Goal: Transaction & Acquisition: Purchase product/service

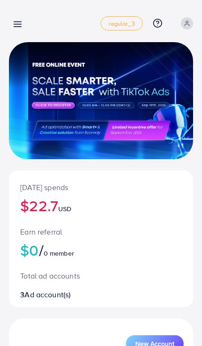
click at [34, 255] on h2 "$0 / 0 member" at bounding box center [100, 250] width 161 height 18
click at [21, 254] on h2 "$0 / 0 member" at bounding box center [100, 250] width 161 height 18
click at [29, 254] on h2 "$0 / 0 member" at bounding box center [100, 250] width 161 height 18
click at [60, 212] on h2 "$22.7 USD" at bounding box center [100, 206] width 161 height 18
click at [41, 212] on h2 "$0 USD" at bounding box center [100, 206] width 161 height 18
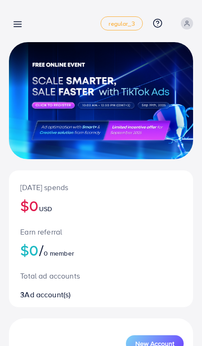
click at [30, 246] on h2 "$0 / 0 member" at bounding box center [100, 250] width 161 height 18
click at [49, 255] on span "0 member" at bounding box center [59, 253] width 30 height 9
click at [43, 201] on h2 "$0 USD" at bounding box center [100, 206] width 161 height 18
click at [27, 274] on p "Total ad accounts" at bounding box center [100, 275] width 161 height 11
click at [37, 300] on div "[DATE] spends $0 USD Earn referral $0 / 0 member Total ad accounts 3 Ad account…" at bounding box center [101, 239] width 184 height 136
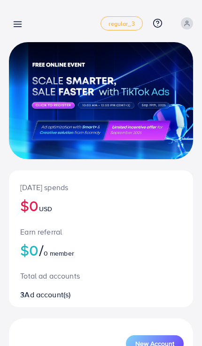
click at [61, 285] on div "Total ad accounts 3 Ad account(s)" at bounding box center [101, 279] width 184 height 40
click at [60, 272] on p "Total ad accounts" at bounding box center [100, 275] width 161 height 11
click at [63, 217] on div "Earn referral $0 / 0 member" at bounding box center [101, 237] width 184 height 44
click at [15, 23] on icon at bounding box center [18, 24] width 10 height 10
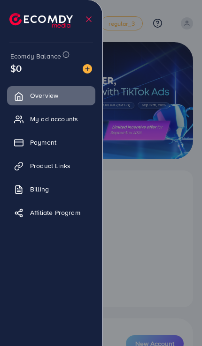
click at [85, 69] on img at bounding box center [86, 68] width 9 height 9
click at [80, 67] on div at bounding box center [83, 68] width 17 height 11
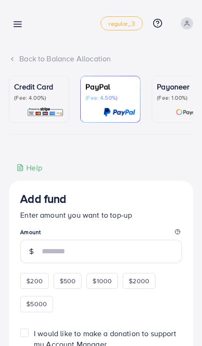
click at [91, 74] on div at bounding box center [101, 208] width 202 height 416
click at [31, 277] on span "$200" at bounding box center [34, 281] width 16 height 9
type input "***"
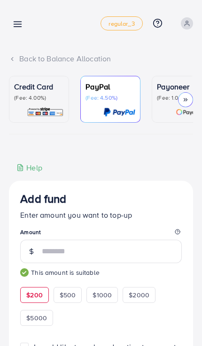
click at [44, 107] on img at bounding box center [45, 112] width 37 height 11
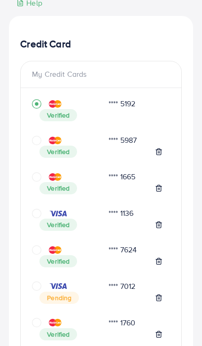
scroll to position [164, 0]
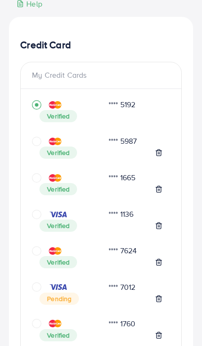
click at [28, 177] on div "**** 5192 Verified **** 5987 Verified **** 1665 Verified **** 1136 Verified ***…" at bounding box center [101, 239] width 160 height 285
click at [34, 179] on icon "circle" at bounding box center [36, 177] width 9 height 9
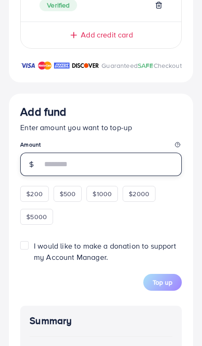
scroll to position [536, 0]
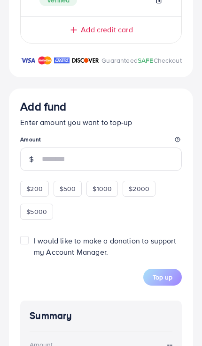
click at [27, 197] on div "$200 $500 $1000 $2000 $5000" at bounding box center [100, 202] width 161 height 46
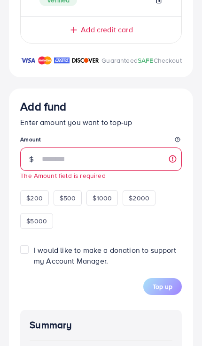
click at [38, 206] on div "$200" at bounding box center [34, 198] width 29 height 16
type input "***"
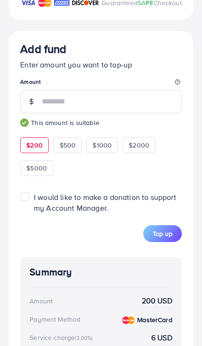
scroll to position [594, 0]
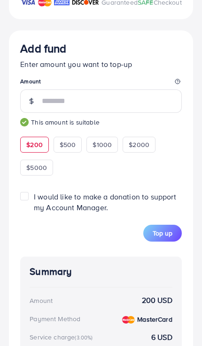
click at [152, 238] on span "Top up" at bounding box center [162, 233] width 20 height 9
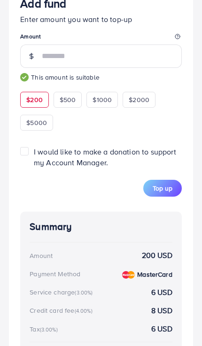
scroll to position [640, 0]
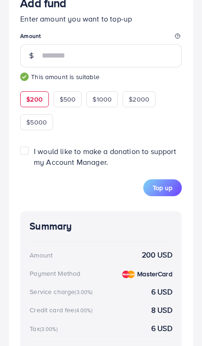
click at [155, 196] on button "Top up" at bounding box center [162, 188] width 38 height 17
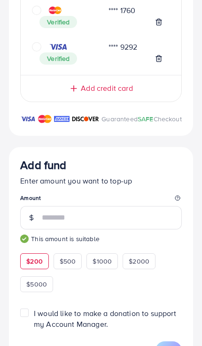
scroll to position [428, 0]
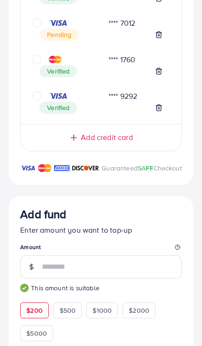
click at [82, 140] on span "Add credit card" at bounding box center [107, 137] width 52 height 11
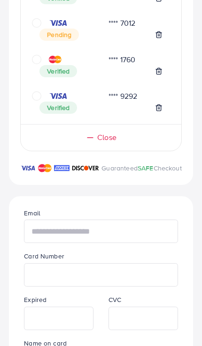
click at [84, 243] on input "text" at bounding box center [101, 231] width 154 height 23
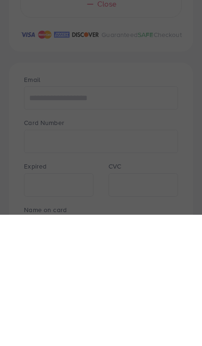
scroll to position [562, 0]
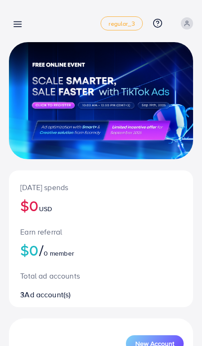
click at [16, 28] on icon at bounding box center [18, 24] width 10 height 10
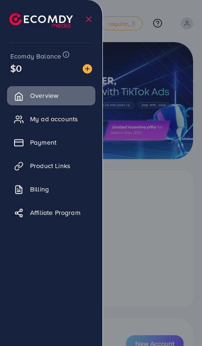
click at [84, 74] on img at bounding box center [86, 68] width 9 height 9
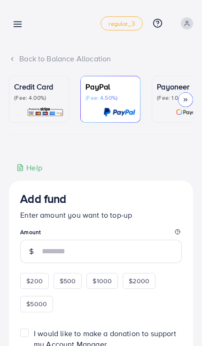
click at [43, 116] on img at bounding box center [45, 112] width 37 height 11
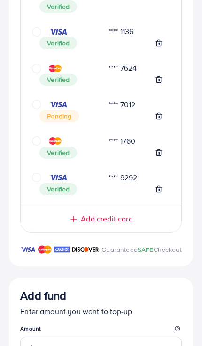
scroll to position [350, 0]
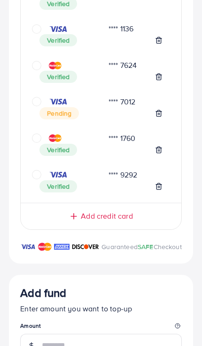
click at [118, 214] on span "Add credit card" at bounding box center [107, 216] width 52 height 11
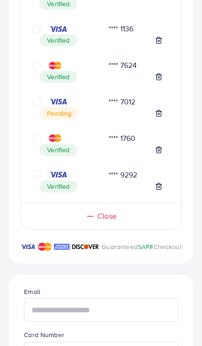
click at [127, 322] on input "text" at bounding box center [101, 310] width 154 height 23
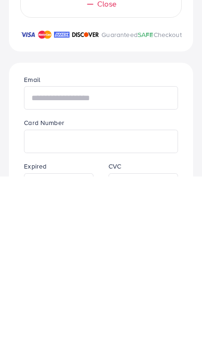
click at [145, 256] on input "text" at bounding box center [101, 267] width 154 height 23
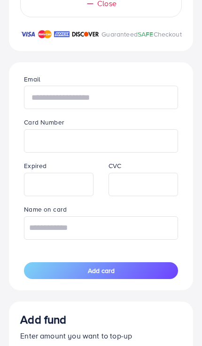
click at [145, 109] on input "text" at bounding box center [101, 97] width 154 height 23
click at [112, 109] on input "text" at bounding box center [101, 97] width 154 height 23
click at [104, 109] on input "text" at bounding box center [101, 97] width 154 height 23
click at [110, 109] on input "text" at bounding box center [101, 97] width 154 height 23
click at [72, 109] on input "text" at bounding box center [101, 97] width 154 height 23
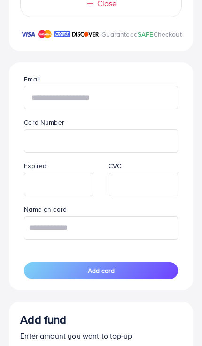
paste input "**********"
type input "**********"
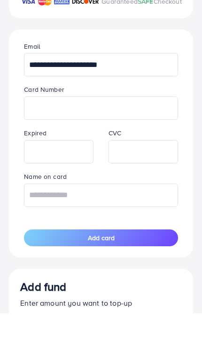
scroll to position [595, 0]
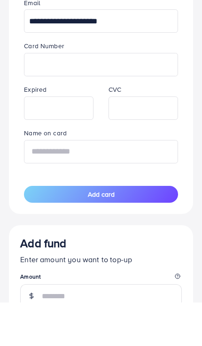
click at [158, 184] on input "text" at bounding box center [101, 195] width 154 height 23
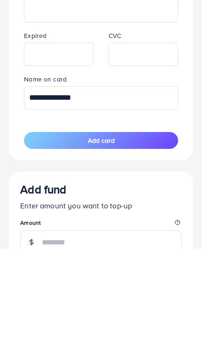
type input "**********"
click at [155, 230] on button "Add card" at bounding box center [101, 238] width 154 height 17
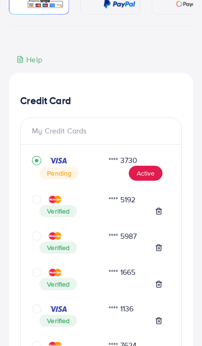
scroll to position [108, 0]
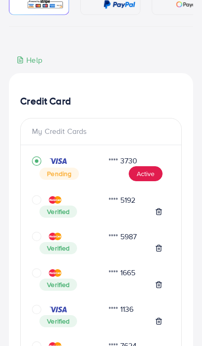
click at [149, 174] on button "Active" at bounding box center [145, 173] width 34 height 15
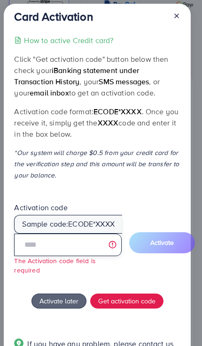
scroll to position [113, 0]
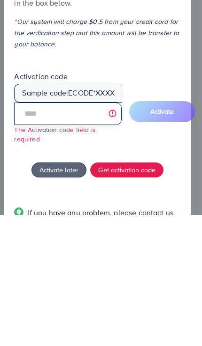
click at [111, 234] on input "text" at bounding box center [67, 245] width 107 height 22
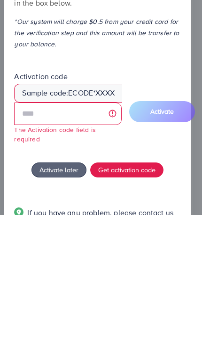
click at [150, 203] on div "Activation code Sample code: ecode *XXXX The Activation code field is required …" at bounding box center [96, 243] width 165 height 80
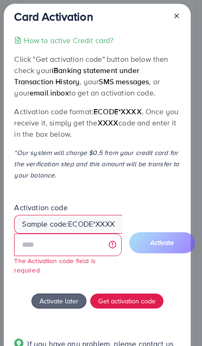
click at [91, 222] on span "ecode" at bounding box center [80, 224] width 25 height 11
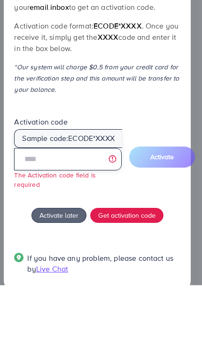
click at [85, 225] on input "text" at bounding box center [67, 220] width 107 height 22
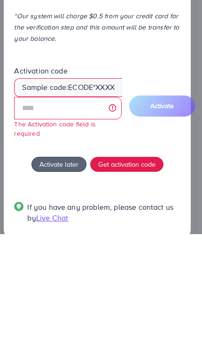
click at [68, 194] on span "ecode" at bounding box center [80, 199] width 25 height 11
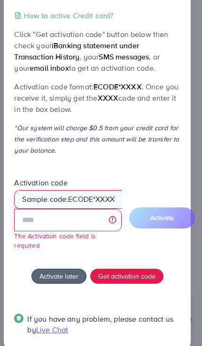
click at [102, 204] on div "Sample code: ecode *XXXX" at bounding box center [68, 199] width 108 height 18
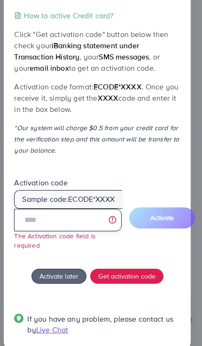
click at [96, 223] on input "text" at bounding box center [67, 220] width 107 height 22
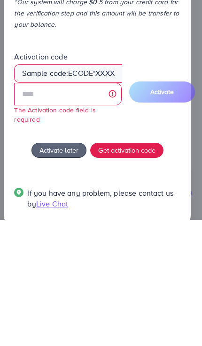
click at [34, 190] on div "Sample code: ecode *XXXX" at bounding box center [68, 199] width 108 height 18
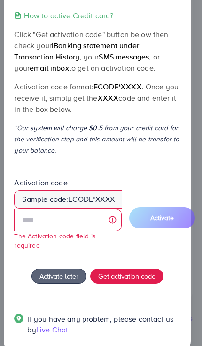
click at [156, 31] on p "Click "Get activation code" button below then check your iBanking statement und…" at bounding box center [96, 51] width 165 height 45
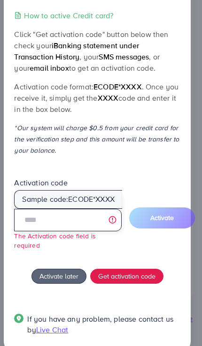
click at [91, 219] on input "text" at bounding box center [67, 220] width 107 height 22
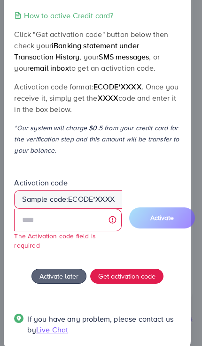
click at [64, 35] on p "Click "Get activation code" button below then check your iBanking statement und…" at bounding box center [96, 51] width 165 height 45
click at [7, 38] on div "Card Activation How to active Credit card? Click "Get activation code" button b…" at bounding box center [97, 166] width 187 height 374
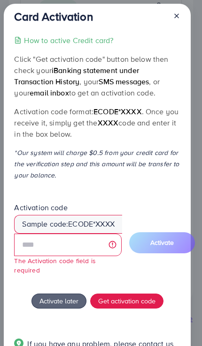
scroll to position [0, 0]
click at [97, 226] on div "Sample code: ecode *XXXX" at bounding box center [68, 224] width 108 height 18
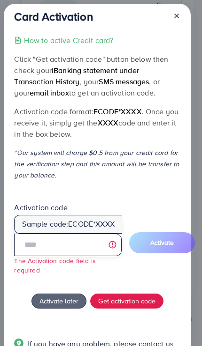
click at [83, 247] on input "text" at bounding box center [67, 245] width 107 height 22
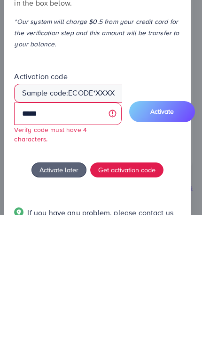
click at [173, 238] on span "Activate" at bounding box center [161, 242] width 23 height 9
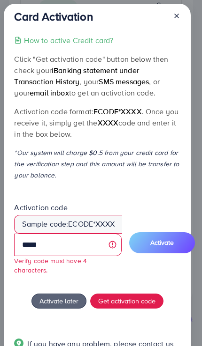
click at [165, 238] on span "Activate" at bounding box center [161, 242] width 23 height 9
click at [170, 241] on span "Activate" at bounding box center [161, 242] width 23 height 9
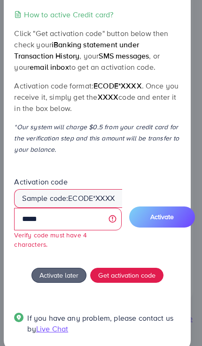
scroll to position [25, 0]
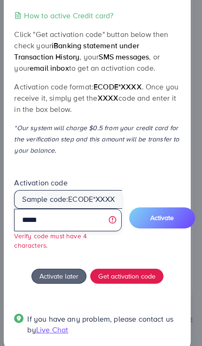
click at [89, 219] on input "*****" at bounding box center [67, 220] width 107 height 22
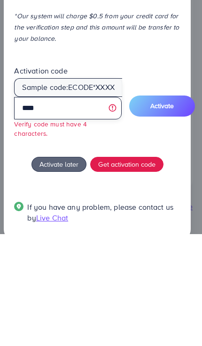
scroll to position [15, 0]
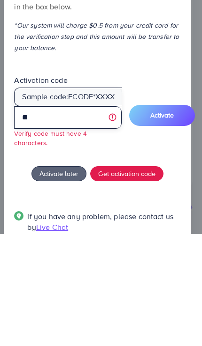
type input "*"
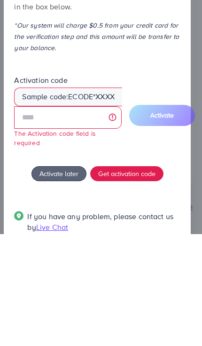
click at [139, 281] on span "Get activation code" at bounding box center [126, 286] width 57 height 10
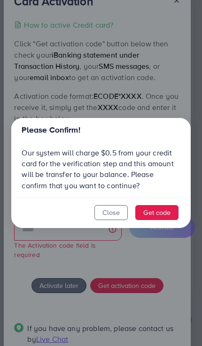
click at [166, 215] on button "Get code" at bounding box center [156, 212] width 43 height 15
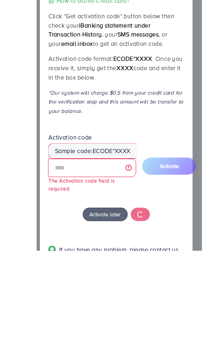
scroll to position [359, 0]
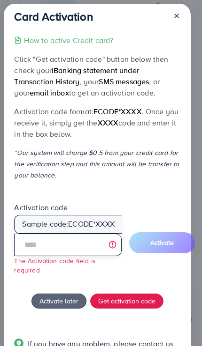
click at [94, 250] on input "text" at bounding box center [67, 245] width 107 height 22
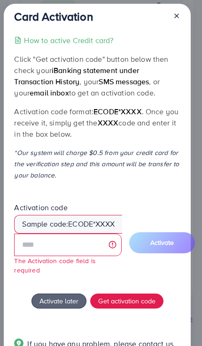
click at [173, 19] on icon at bounding box center [175, 15] width 7 height 7
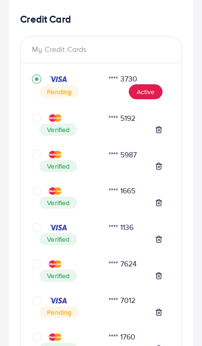
click at [145, 93] on button "Active" at bounding box center [145, 91] width 34 height 15
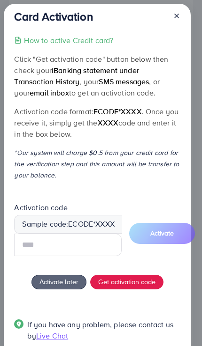
click at [102, 249] on input "text" at bounding box center [67, 245] width 107 height 22
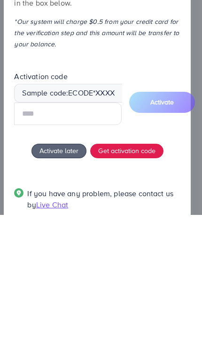
click at [142, 150] on div "How to active Credit card? Click "Get activation code" button below then check …" at bounding box center [96, 194] width 165 height 318
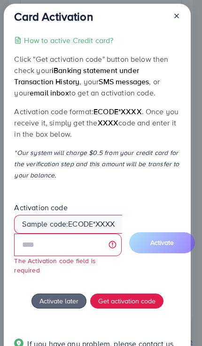
click at [150, 296] on span "Get activation code" at bounding box center [126, 301] width 57 height 10
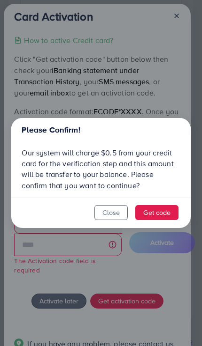
click at [166, 208] on button "Get code" at bounding box center [156, 212] width 43 height 15
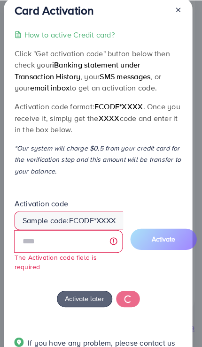
scroll to position [343, 0]
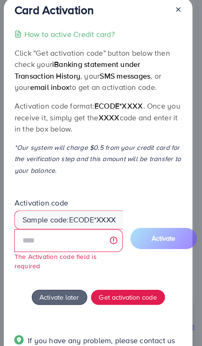
click at [52, 31] on p "How to active Credit card?" at bounding box center [68, 36] width 89 height 11
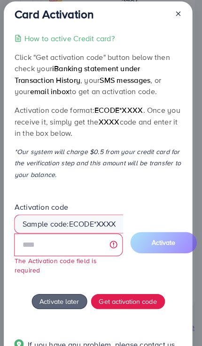
scroll to position [0, 0]
click at [74, 37] on p "How to active Credit card?" at bounding box center [68, 40] width 89 height 11
click at [174, 22] on div at bounding box center [172, 18] width 15 height 17
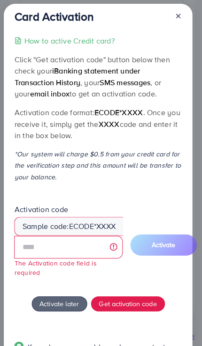
scroll to position [336, 0]
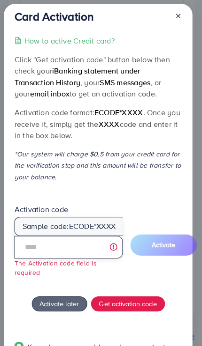
click at [101, 247] on input "text" at bounding box center [67, 245] width 107 height 22
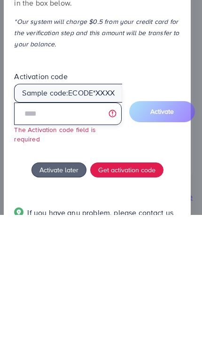
click at [77, 234] on input "text" at bounding box center [67, 245] width 107 height 22
paste input "*****"
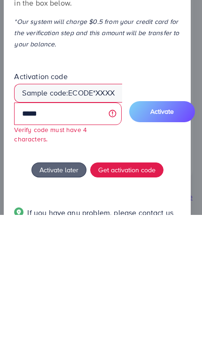
click at [164, 232] on button "Activate" at bounding box center [162, 242] width 66 height 21
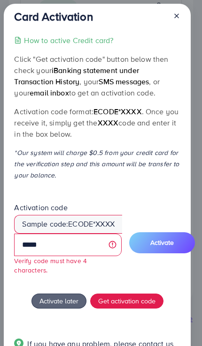
click at [152, 246] on button "Activate" at bounding box center [162, 242] width 66 height 21
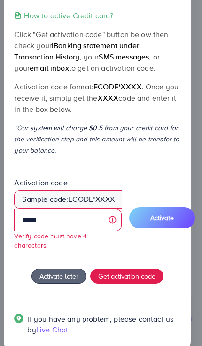
scroll to position [25, 0]
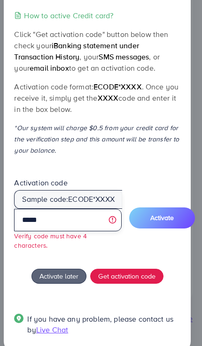
click at [101, 220] on input "*****" at bounding box center [67, 220] width 107 height 22
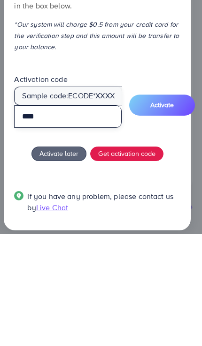
scroll to position [15, 0]
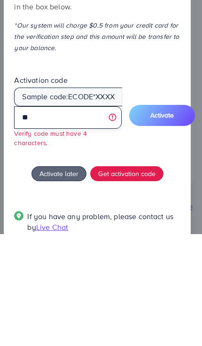
type input "*"
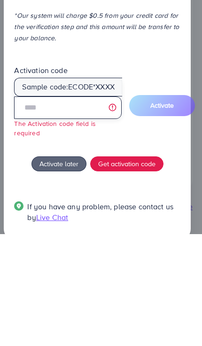
scroll to position [25, 0]
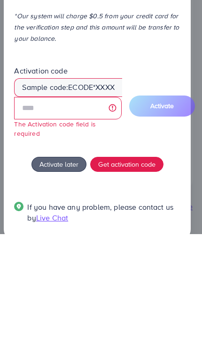
click at [63, 325] on span "Live Chat" at bounding box center [52, 330] width 32 height 10
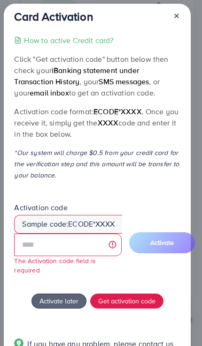
scroll to position [0, 0]
click at [176, 16] on line at bounding box center [176, 16] width 4 height 4
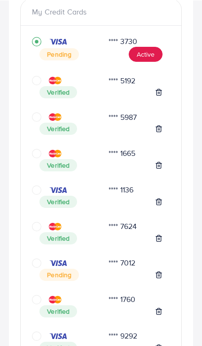
click at [136, 50] on button "Active" at bounding box center [145, 53] width 34 height 15
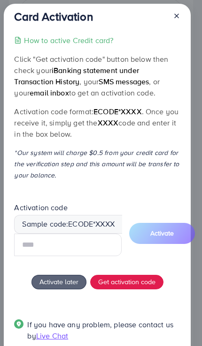
click at [108, 220] on div "Sample code: ecode *XXXX" at bounding box center [68, 224] width 108 height 18
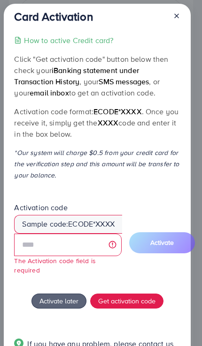
click at [112, 231] on div "Sample code: ecode *XXXX" at bounding box center [68, 224] width 108 height 18
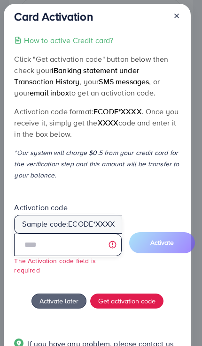
click at [116, 241] on input "text" at bounding box center [67, 245] width 107 height 22
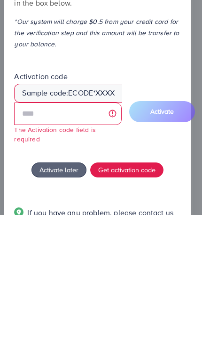
click at [151, 296] on span "Get activation code" at bounding box center [126, 301] width 57 height 10
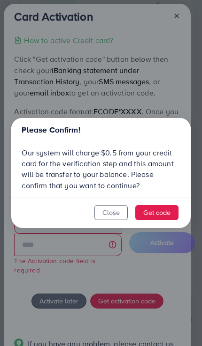
click at [163, 211] on button "Get code" at bounding box center [156, 212] width 43 height 15
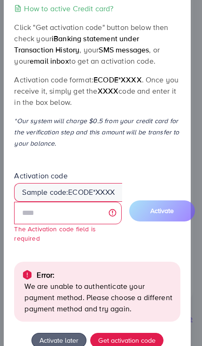
scroll to position [36, 0]
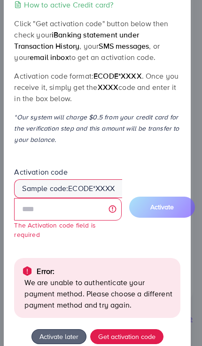
click at [72, 40] on span "iBanking statement under Transaction History" at bounding box center [76, 41] width 124 height 22
click at [105, 9] on p "How to active Credit card?" at bounding box center [68, 4] width 89 height 11
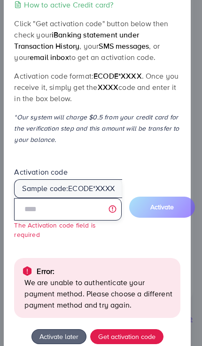
click at [95, 210] on input "text" at bounding box center [67, 209] width 107 height 22
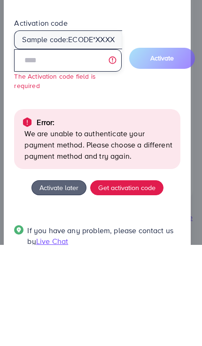
scroll to position [84, 0]
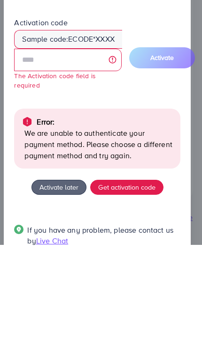
click at [147, 281] on button "Get activation code" at bounding box center [126, 288] width 73 height 15
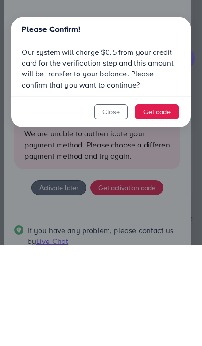
click at [164, 209] on button "Get code" at bounding box center [156, 212] width 43 height 15
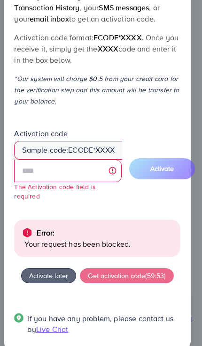
scroll to position [74, 0]
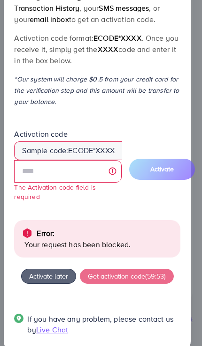
click at [68, 325] on span "Live Chat" at bounding box center [52, 330] width 32 height 10
click at [199, 276] on div "Card Activation How to active Credit card? Click "Get activation code" button b…" at bounding box center [101, 173] width 202 height 346
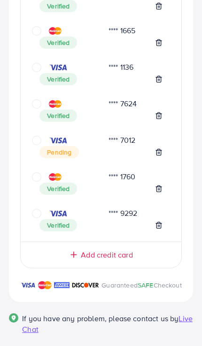
scroll to position [349, 0]
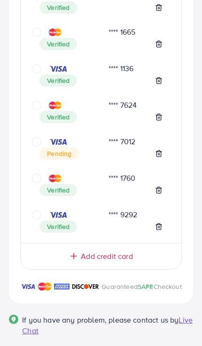
click at [155, 337] on span "If you have any problem, please contact us by Live Chat" at bounding box center [107, 326] width 171 height 22
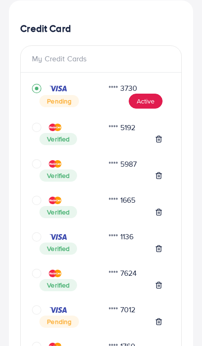
scroll to position [197, 0]
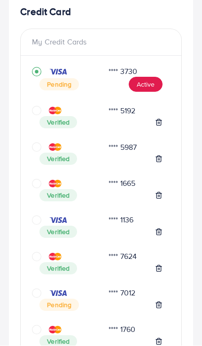
click at [113, 127] on div "Verified" at bounding box center [100, 123] width 123 height 12
click at [31, 120] on div "**** 3730 Pending Active **** 5192 Verified **** 5987 Verified **** 1665 Verifi…" at bounding box center [101, 226] width 160 height 324
click at [32, 113] on icon "circle" at bounding box center [36, 110] width 9 height 9
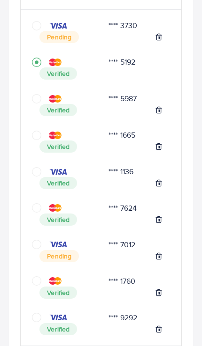
scroll to position [241, 0]
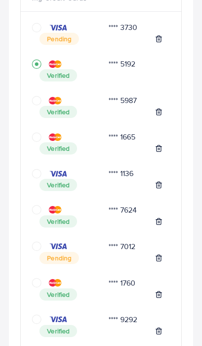
click at [51, 69] on span "Verified" at bounding box center [57, 75] width 37 height 12
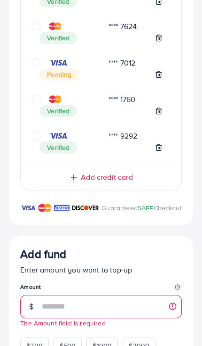
scroll to position [436, 0]
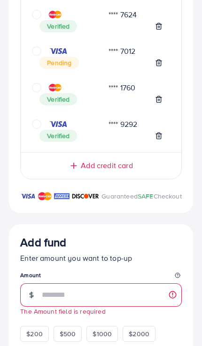
click at [36, 339] on span "$200" at bounding box center [34, 334] width 16 height 9
type input "***"
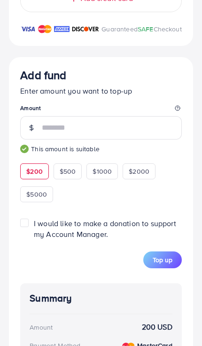
click at [169, 265] on span "Top up" at bounding box center [162, 259] width 20 height 9
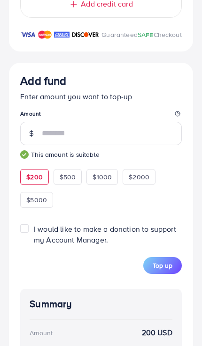
scroll to position [606, 0]
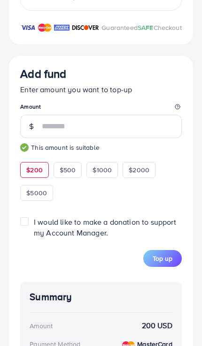
click at [167, 260] on button "Top up" at bounding box center [162, 258] width 38 height 17
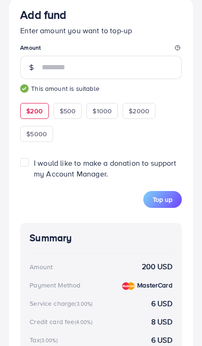
scroll to position [666, 0]
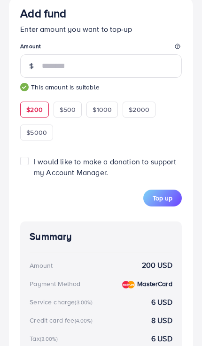
click at [146, 207] on button "Top up" at bounding box center [162, 198] width 38 height 17
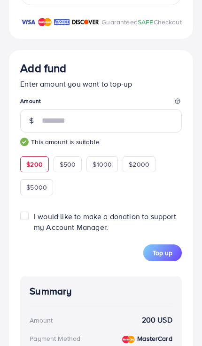
scroll to position [612, 0]
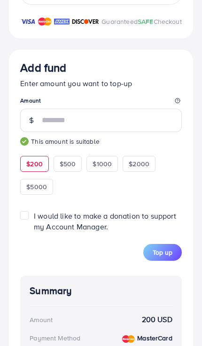
click at [162, 257] on span "Top up" at bounding box center [162, 252] width 20 height 9
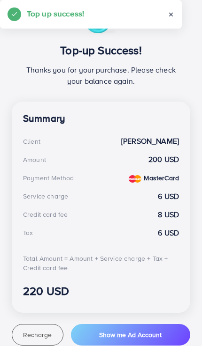
scroll to position [179, 0]
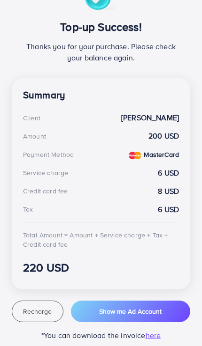
click at [135, 313] on span "Show me Ad Account" at bounding box center [130, 311] width 62 height 9
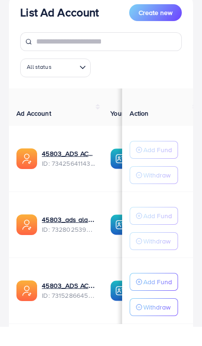
scroll to position [77, 0]
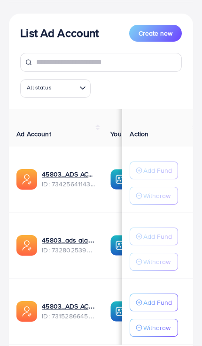
click at [75, 127] on th "Ad Account" at bounding box center [56, 127] width 94 height 37
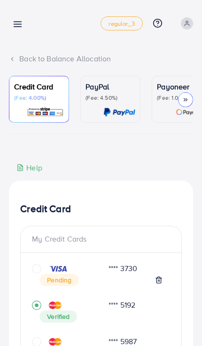
click at [118, 24] on span "regular_3" at bounding box center [121, 24] width 26 height 6
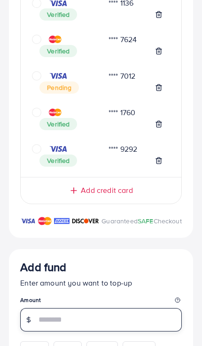
scroll to position [606, 0]
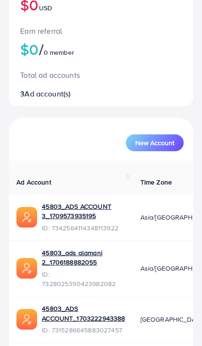
click at [90, 305] on link "45803_ADS ACCOUNT_1703222943388" at bounding box center [83, 313] width 83 height 19
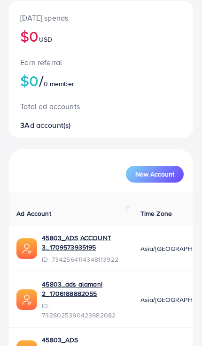
click at [154, 295] on span "Asia/[GEOGRAPHIC_DATA]" at bounding box center [179, 299] width 79 height 9
click at [88, 285] on link "45803_ads alamani 2_1706188882055" at bounding box center [83, 289] width 83 height 19
click at [161, 249] on span "Asia/[GEOGRAPHIC_DATA]" at bounding box center [179, 248] width 79 height 9
click at [80, 238] on link "45803_ADS ACCOUNT 3_1709573935195" at bounding box center [83, 242] width 83 height 19
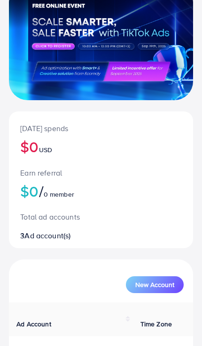
scroll to position [0, 0]
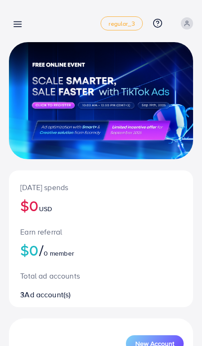
click at [21, 23] on icon at bounding box center [18, 24] width 10 height 10
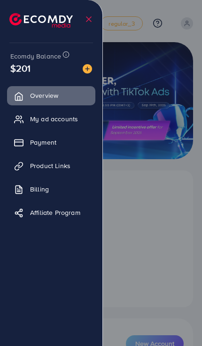
click at [58, 135] on link "Payment" at bounding box center [51, 142] width 88 height 19
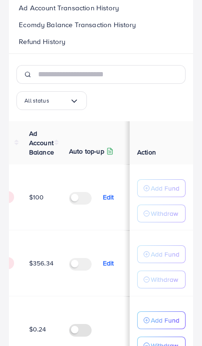
scroll to position [0, 154]
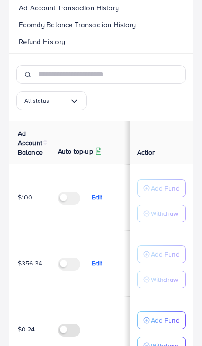
click at [156, 317] on p "Add Fund" at bounding box center [164, 320] width 29 height 11
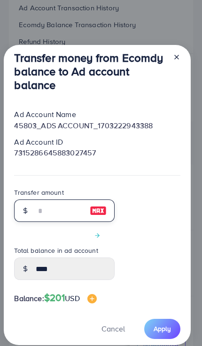
click at [61, 222] on input "number" at bounding box center [59, 211] width 47 height 22
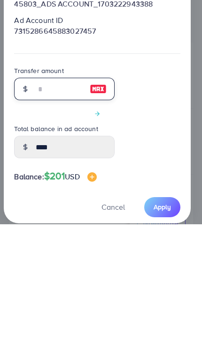
type input "*"
type input "****"
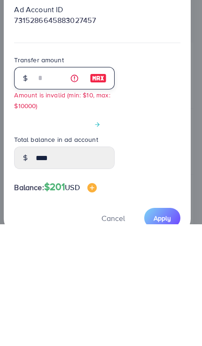
type input "**"
type input "*****"
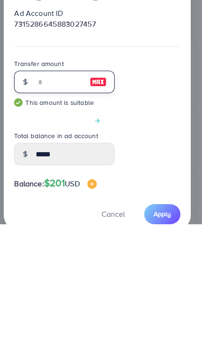
type input "***"
type input "******"
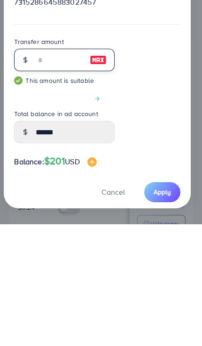
scroll to position [22, 0]
type input "***"
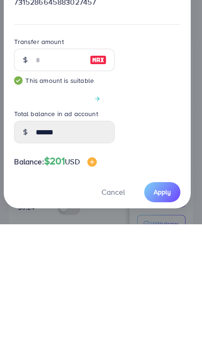
click at [155, 309] on span "Apply" at bounding box center [161, 313] width 17 height 9
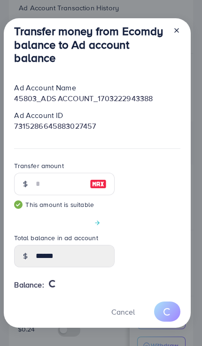
type input "****"
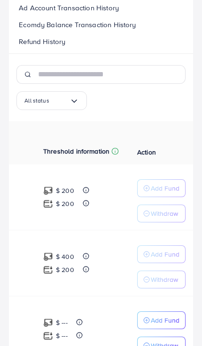
scroll to position [0, 250]
